Goal: Information Seeking & Learning: Learn about a topic

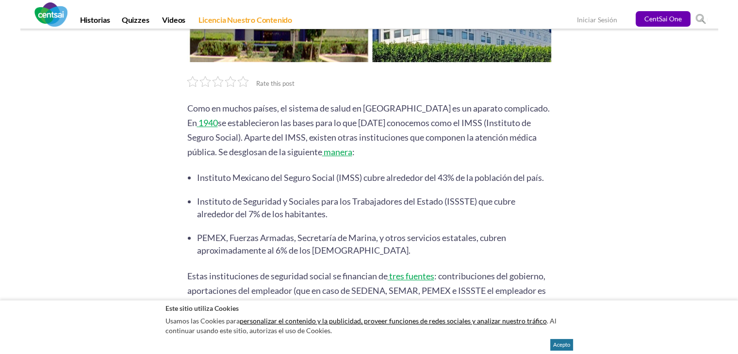
scroll to position [279, 0]
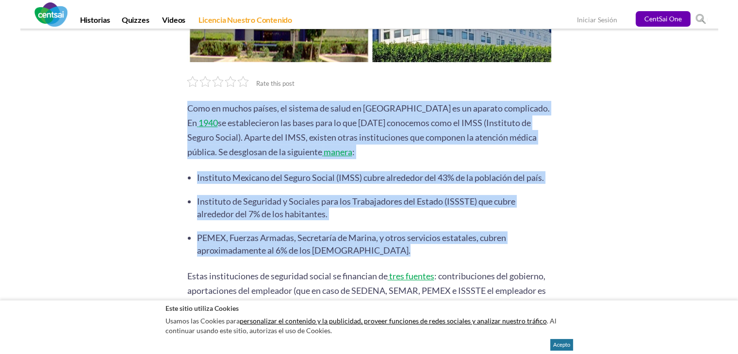
drag, startPoint x: 188, startPoint y: 92, endPoint x: 507, endPoint y: 247, distance: 354.6
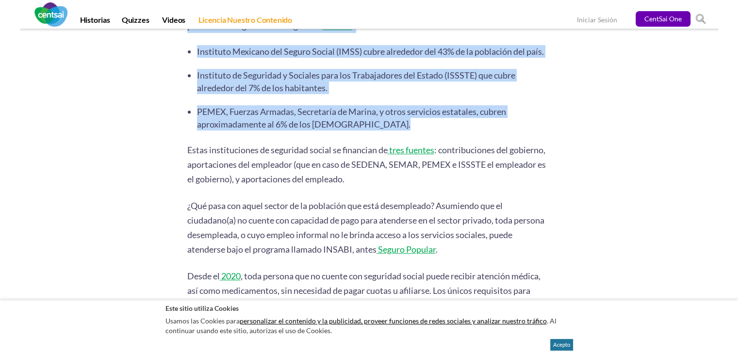
scroll to position [407, 0]
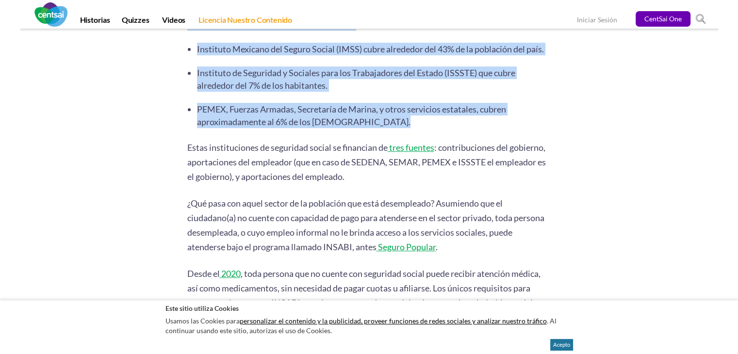
copy div "Como en muchos países, el sistema de salud en [GEOGRAPHIC_DATA] es un aparato c…"
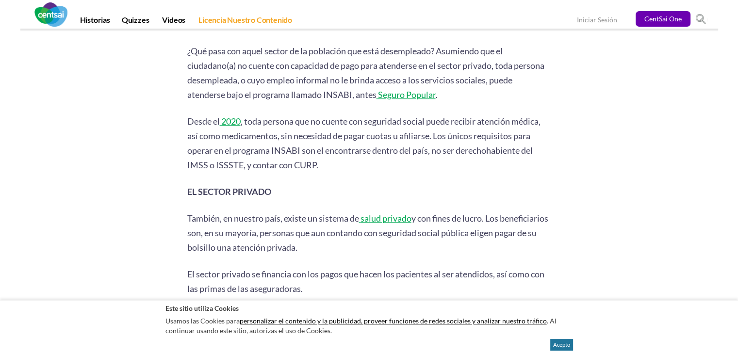
scroll to position [562, 0]
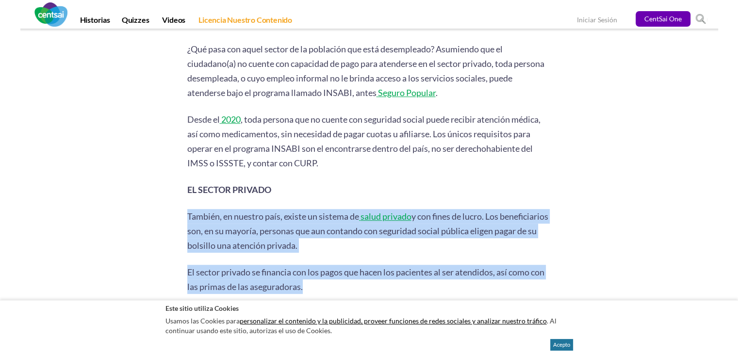
drag, startPoint x: 188, startPoint y: 208, endPoint x: 345, endPoint y: 284, distance: 175.2
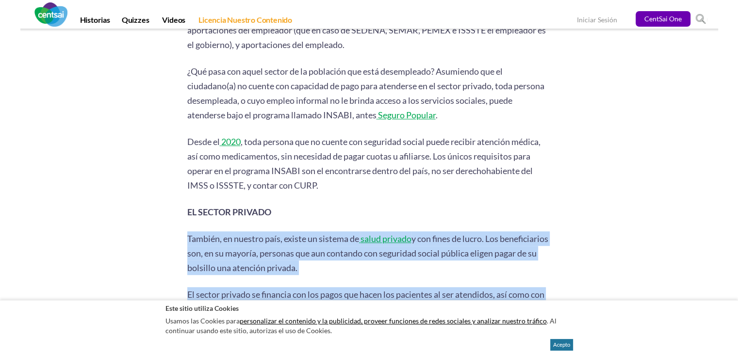
scroll to position [558, 0]
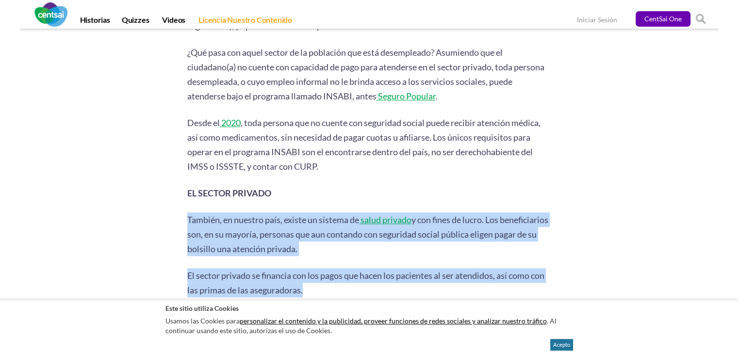
copy div "También, en nuestro país, existe un sistema de salud privado y con fines de luc…"
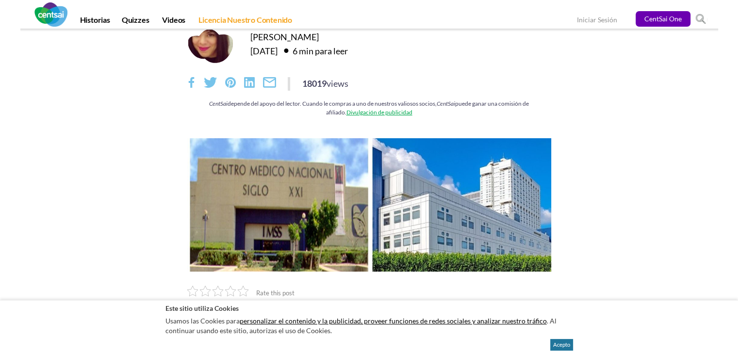
scroll to position [0, 0]
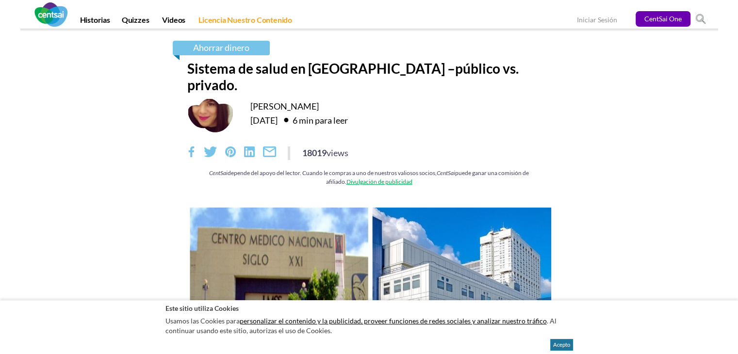
drag, startPoint x: 249, startPoint y: 90, endPoint x: 332, endPoint y: 92, distance: 82.9
click at [332, 98] on div "[PERSON_NAME] [DATE] 6 min para leer" at bounding box center [369, 115] width 364 height 35
copy link "[PERSON_NAME]"
click at [441, 208] on img at bounding box center [369, 274] width 364 height 133
click at [459, 321] on p "Usamos las Cookies para personalizar el contenido y la publicidad, proveer func…" at bounding box center [368, 326] width 407 height 24
